Goal: Book appointment/travel/reservation

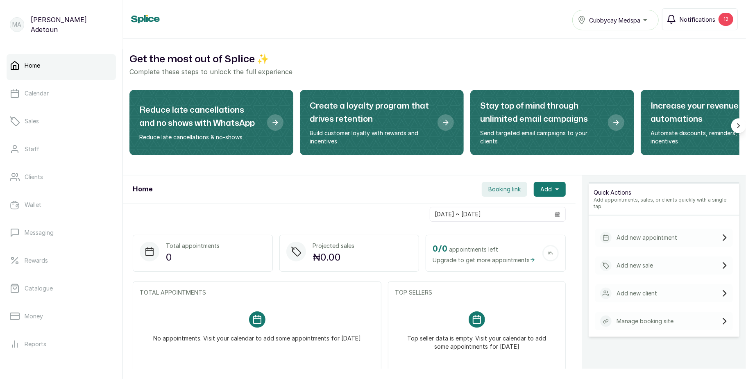
click at [691, 16] on span "Notifications" at bounding box center [698, 19] width 36 height 9
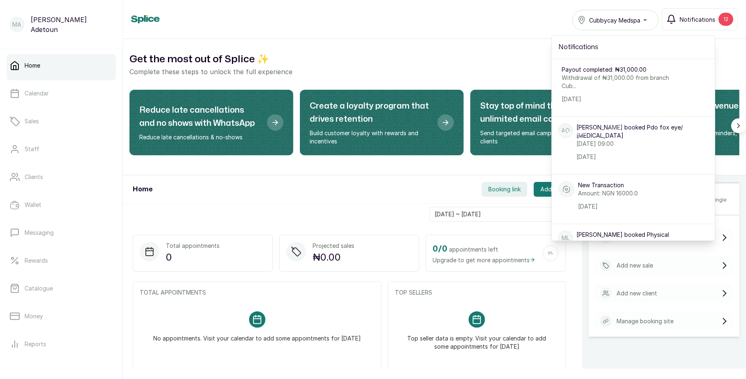
click at [691, 16] on span "Notifications" at bounding box center [698, 19] width 36 height 9
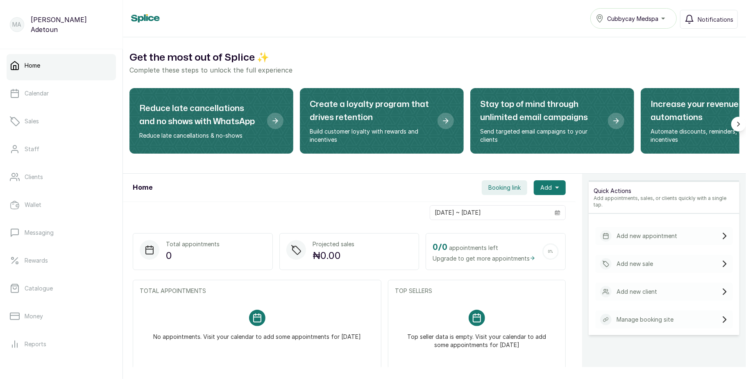
click at [499, 193] on button "Booking link" at bounding box center [504, 187] width 45 height 15
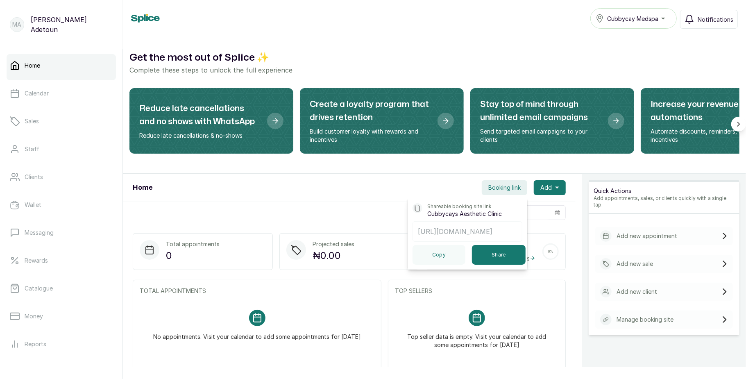
click at [582, 237] on div "Quick Actions Add appointments, sales, or clients quickly with a single tap. Ad…" at bounding box center [664, 363] width 164 height 379
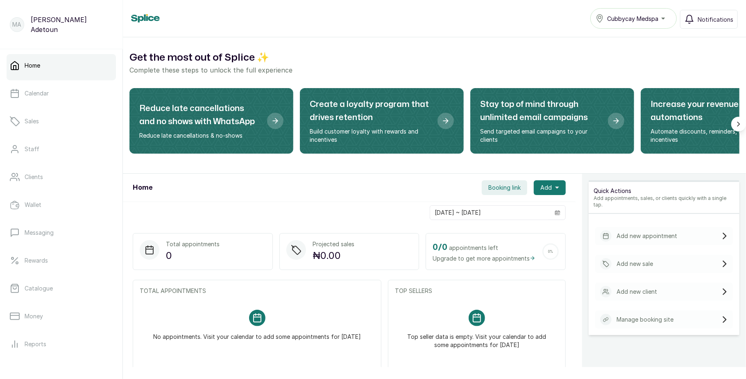
click at [489, 189] on span "Booking link" at bounding box center [505, 188] width 32 height 8
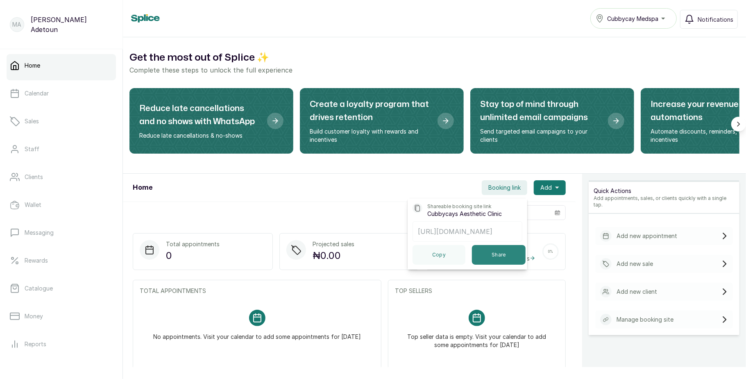
click at [489, 260] on button "Share" at bounding box center [499, 255] width 54 height 20
click at [55, 288] on link "Catalogue" at bounding box center [61, 288] width 109 height 23
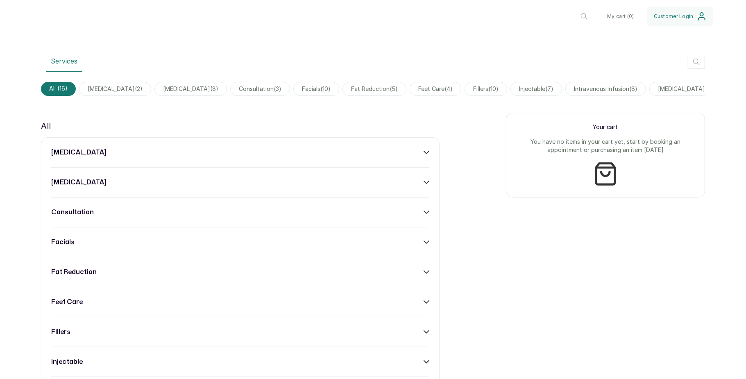
scroll to position [285, 0]
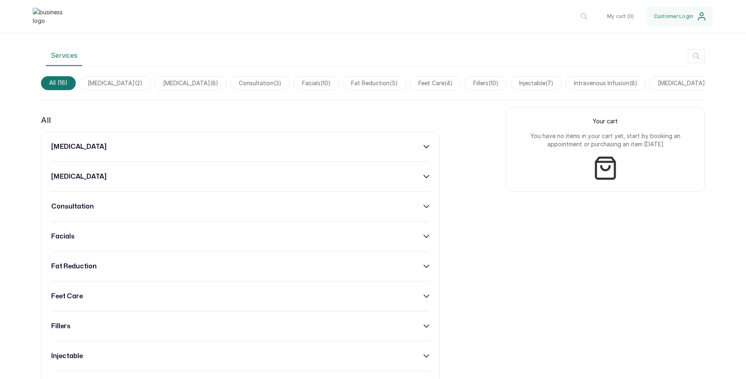
click at [394, 194] on div "[MEDICAL_DATA] [MEDICAL_DATA] consultation facials fat reduction feet care fill…" at bounding box center [240, 371] width 399 height 479
click at [407, 152] on div "botox" at bounding box center [240, 147] width 378 height 10
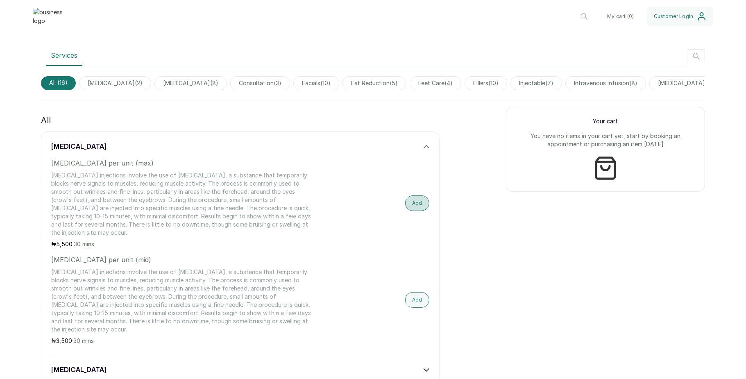
click at [406, 211] on button "Add" at bounding box center [417, 204] width 24 height 16
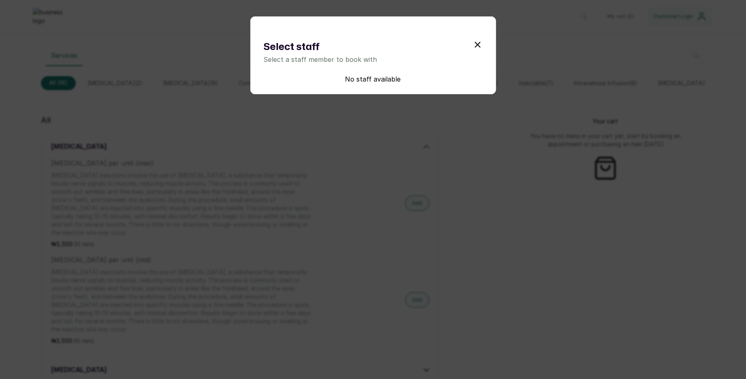
click at [473, 48] on icon "submit" at bounding box center [478, 45] width 10 height 10
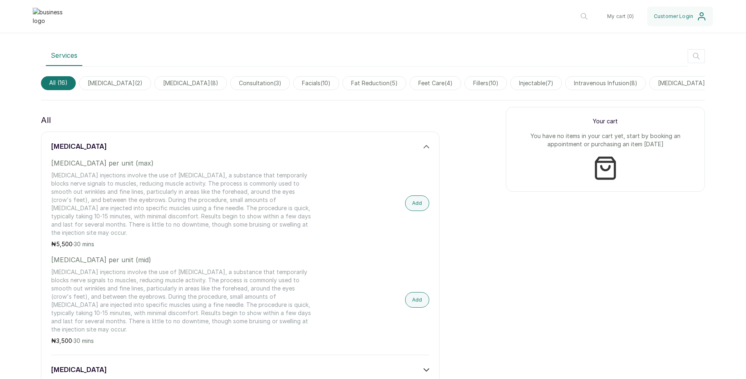
click at [104, 90] on span "botox ( 2 )" at bounding box center [115, 83] width 72 height 14
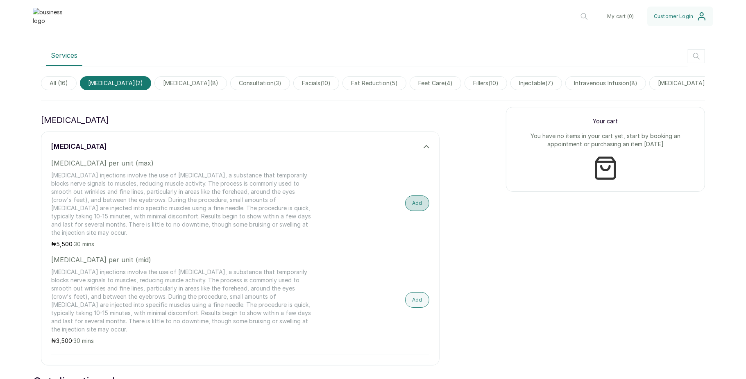
click at [405, 211] on button "Add" at bounding box center [417, 204] width 24 height 16
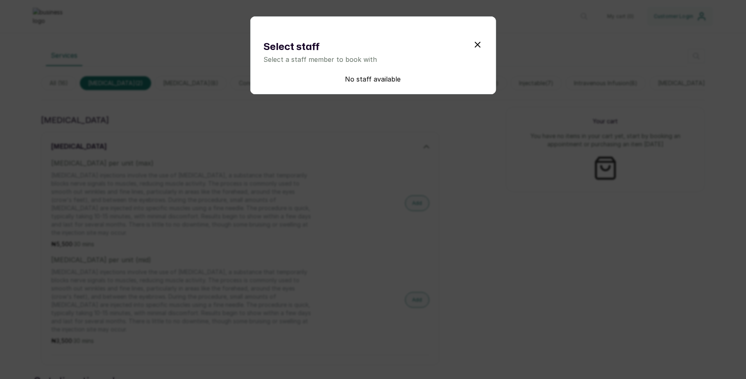
click at [334, 155] on div "Select staff Select a staff member to book with No staff available" at bounding box center [373, 189] width 746 height 379
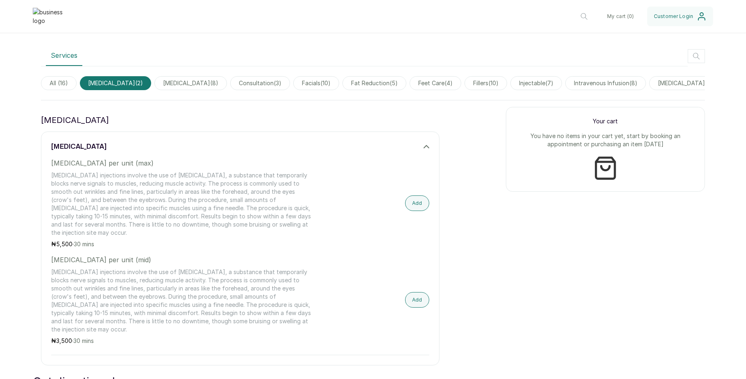
click at [155, 90] on span "chemical peel ( 8 )" at bounding box center [191, 83] width 73 height 14
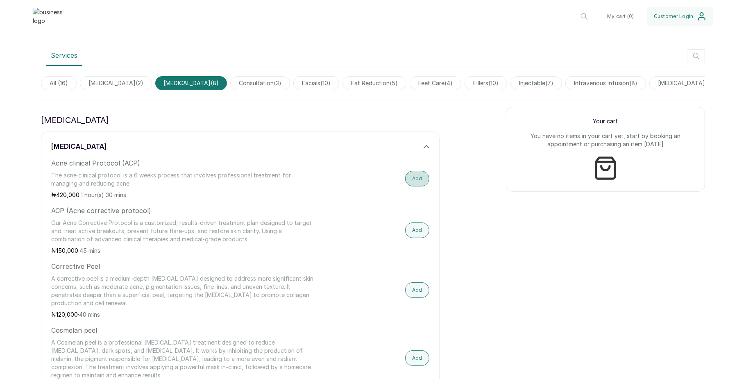
click at [410, 186] on button "Add" at bounding box center [417, 179] width 24 height 16
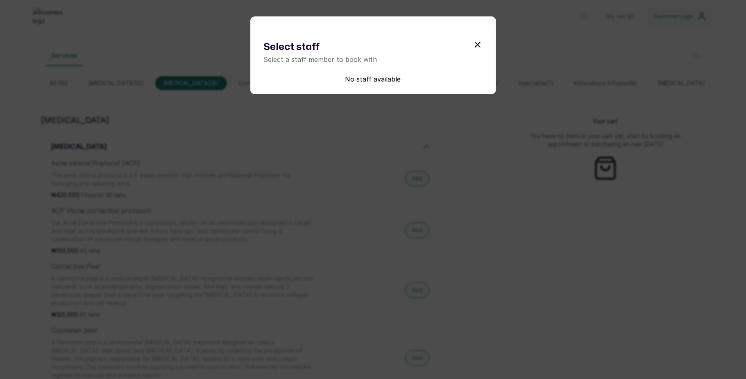
click at [366, 168] on div "Select staff Select a staff member to book with No staff available" at bounding box center [373, 189] width 746 height 379
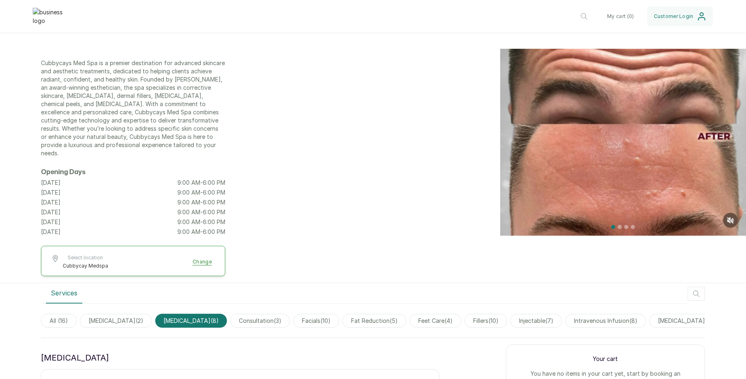
scroll to position [0, 0]
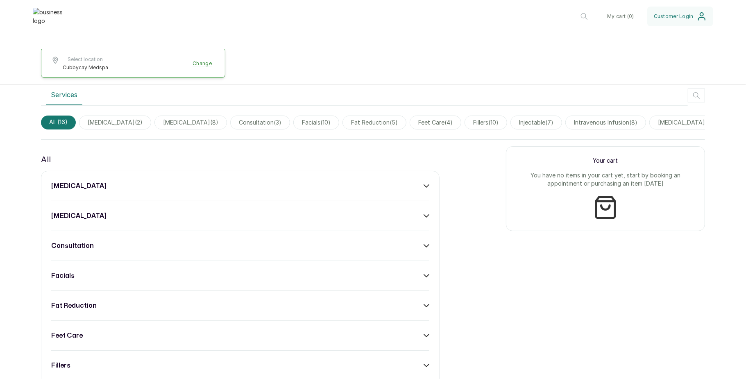
scroll to position [246, 0]
click at [286, 191] on div "[MEDICAL_DATA]" at bounding box center [240, 186] width 378 height 10
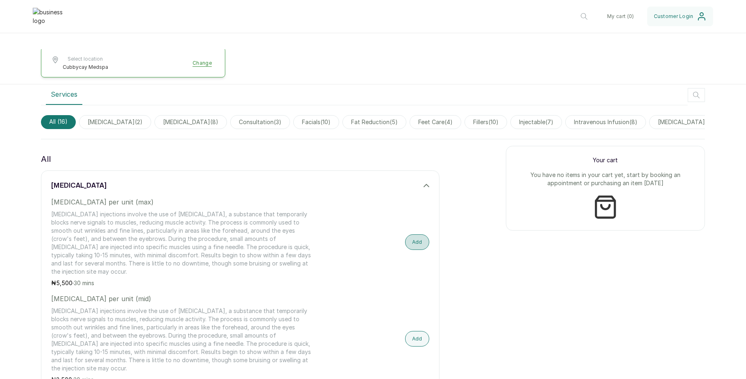
click at [414, 250] on button "Add" at bounding box center [417, 242] width 24 height 16
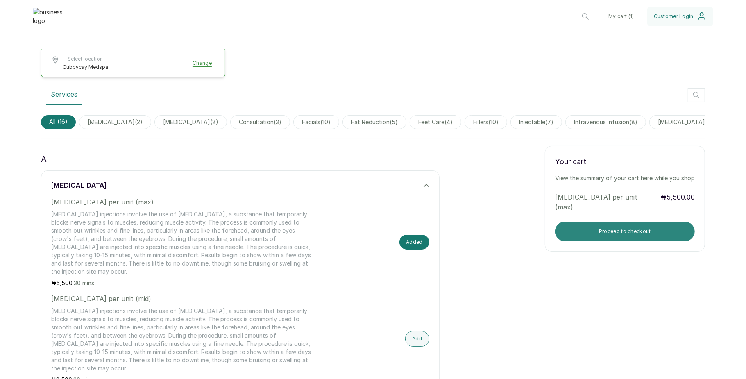
click at [574, 241] on button "Proceed to checkout" at bounding box center [625, 232] width 140 height 20
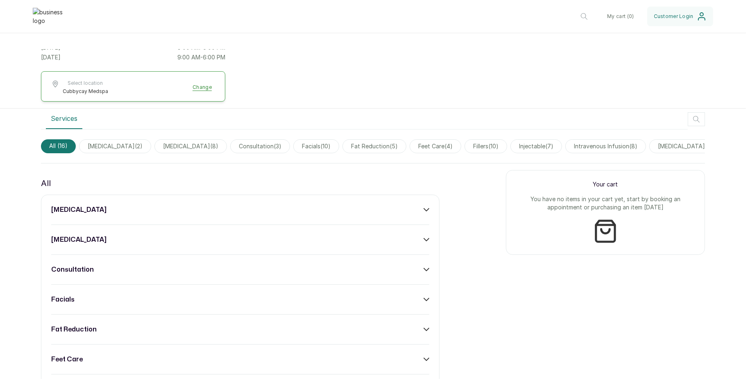
scroll to position [223, 0]
click at [384, 214] on div "[MEDICAL_DATA]" at bounding box center [240, 209] width 378 height 10
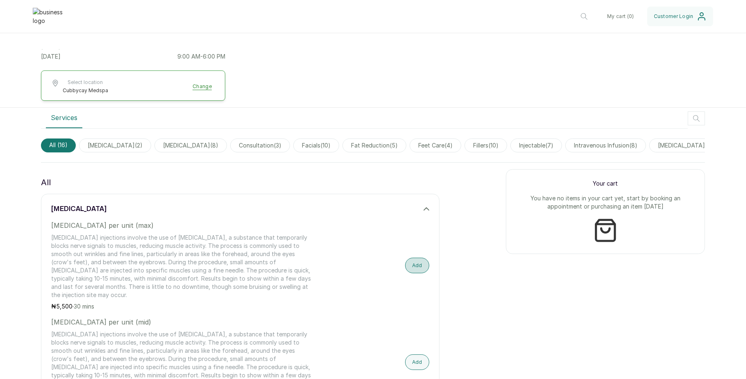
click at [412, 273] on button "Add" at bounding box center [417, 266] width 24 height 16
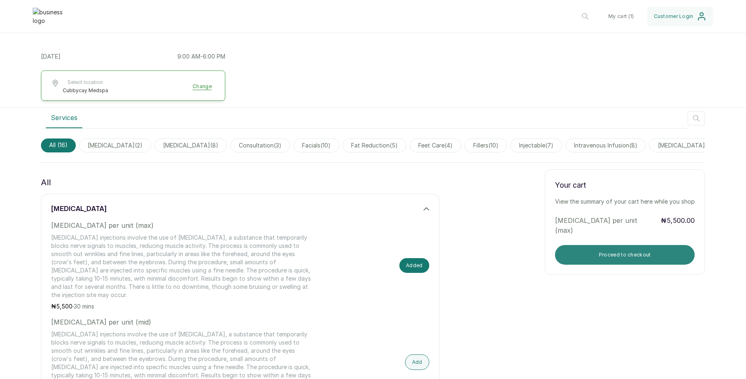
click at [566, 265] on button "Proceed to checkout" at bounding box center [625, 255] width 140 height 20
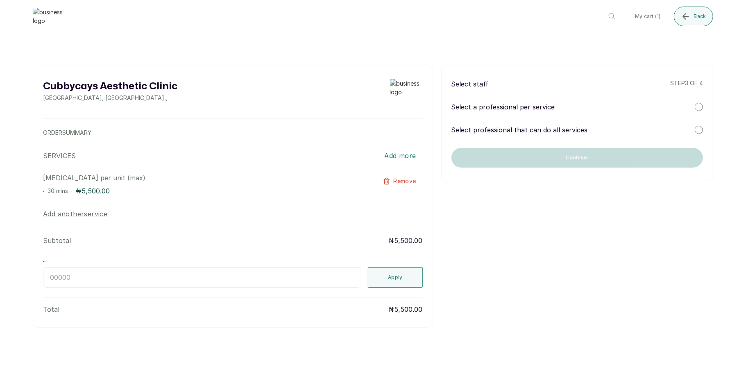
scroll to position [0, 0]
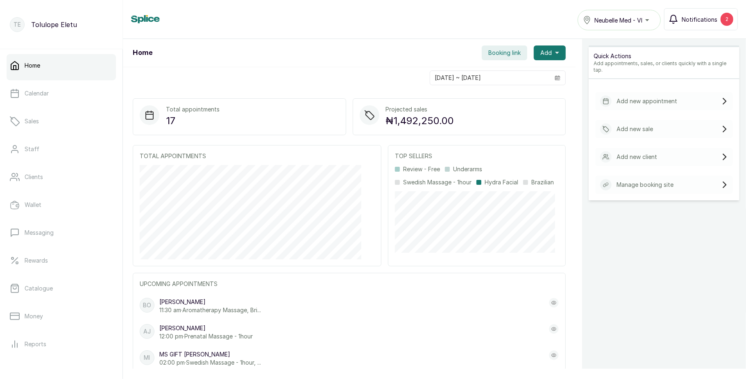
click at [699, 25] on button "Notifications 2" at bounding box center [701, 19] width 74 height 22
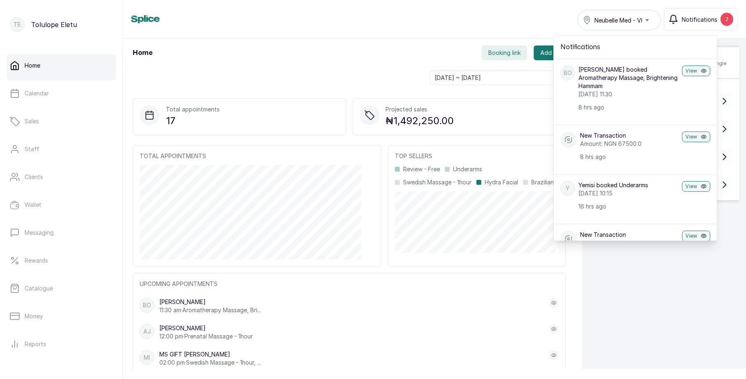
click at [699, 25] on button "Notifications 2" at bounding box center [701, 19] width 74 height 22
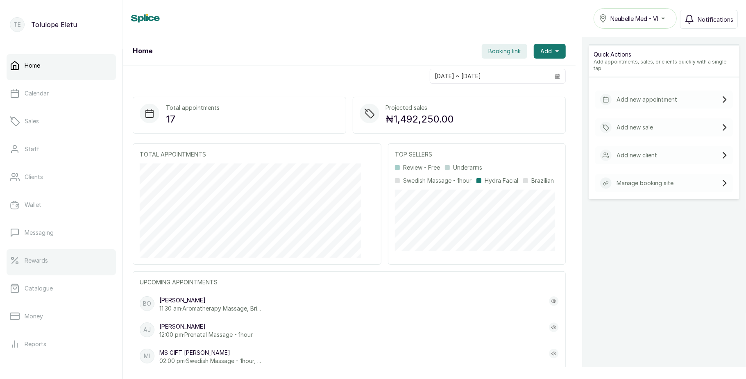
scroll to position [92, 0]
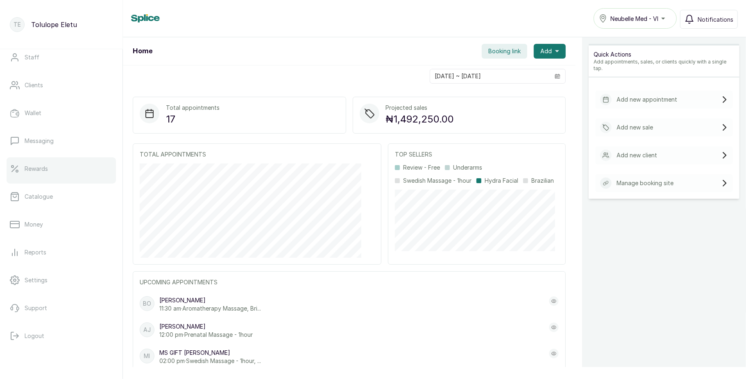
click at [61, 172] on link "Rewards" at bounding box center [61, 168] width 109 height 23
